Goal: Find specific page/section: Find specific page/section

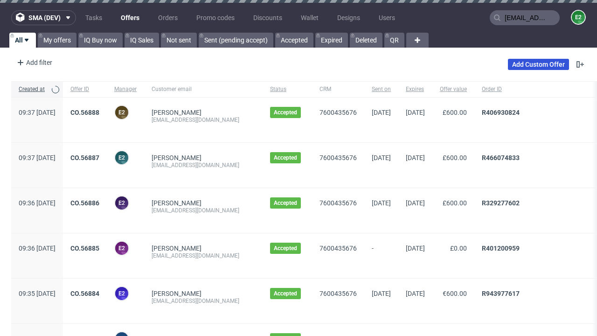
type input "[EMAIL_ADDRESS][DOMAIN_NAME]"
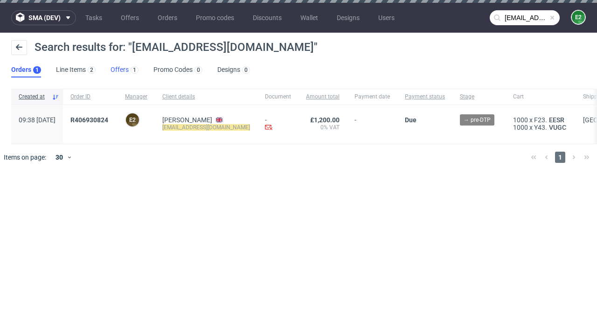
click at [125, 70] on link "Offers 1" at bounding box center [125, 70] width 28 height 15
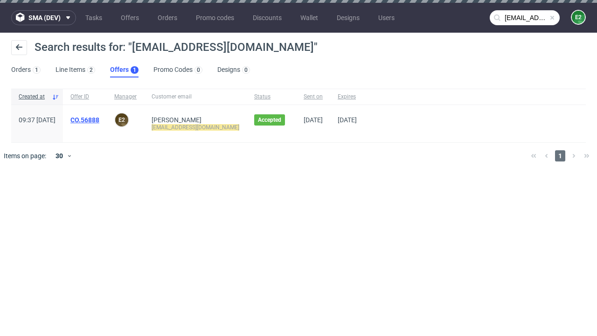
click at [99, 120] on link "CO.56888" at bounding box center [84, 119] width 29 height 7
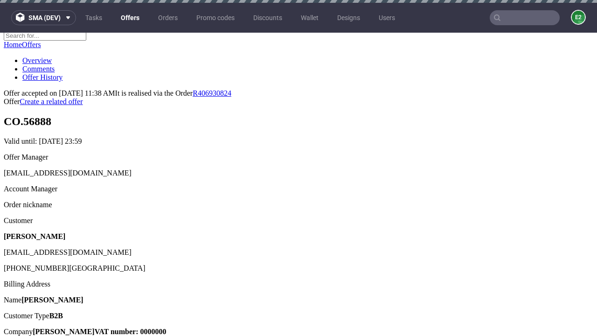
scroll to position [3, 0]
